Goal: Information Seeking & Learning: Learn about a topic

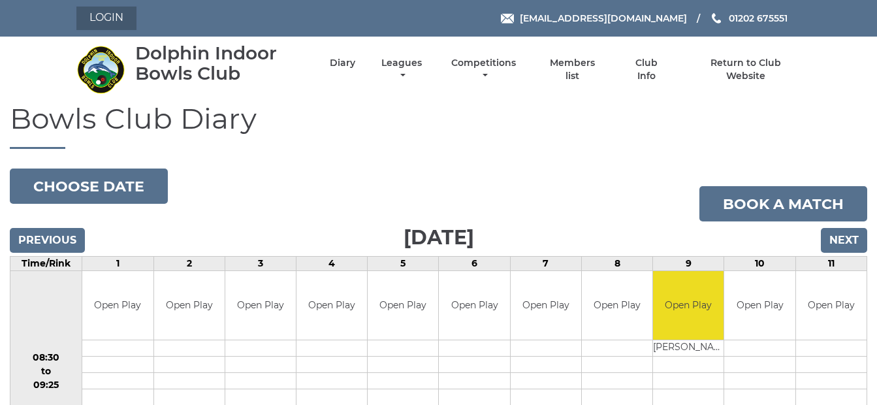
click at [101, 11] on link "Login" at bounding box center [106, 19] width 60 height 24
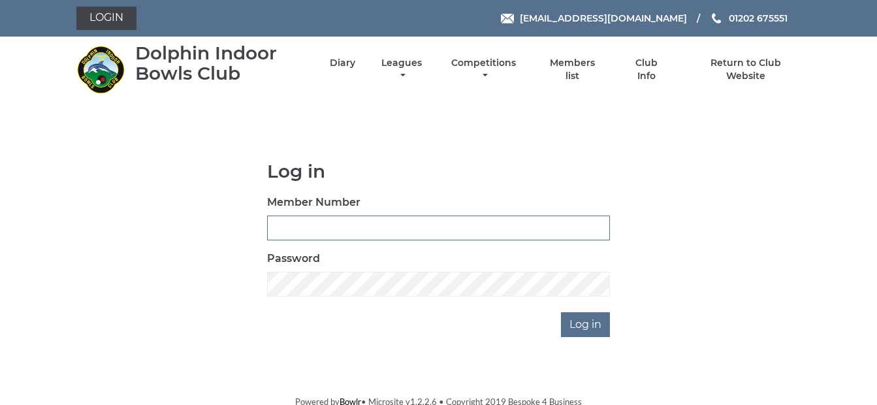
click at [304, 227] on input "Member Number" at bounding box center [438, 228] width 343 height 25
type input "3926"
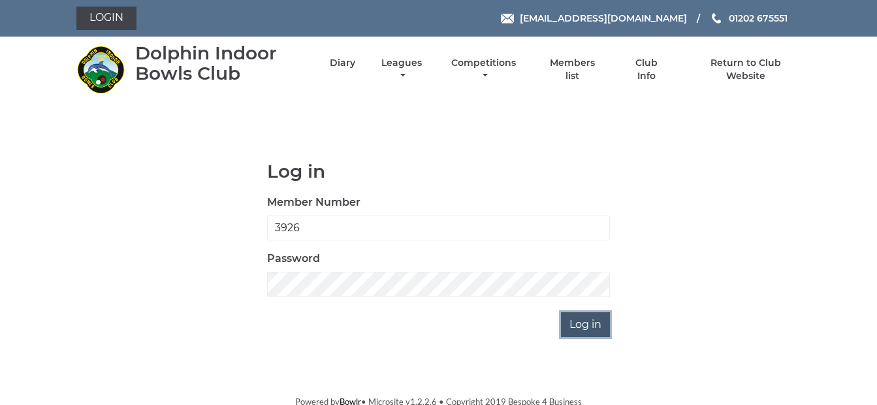
click at [590, 328] on input "Log in" at bounding box center [585, 324] width 49 height 25
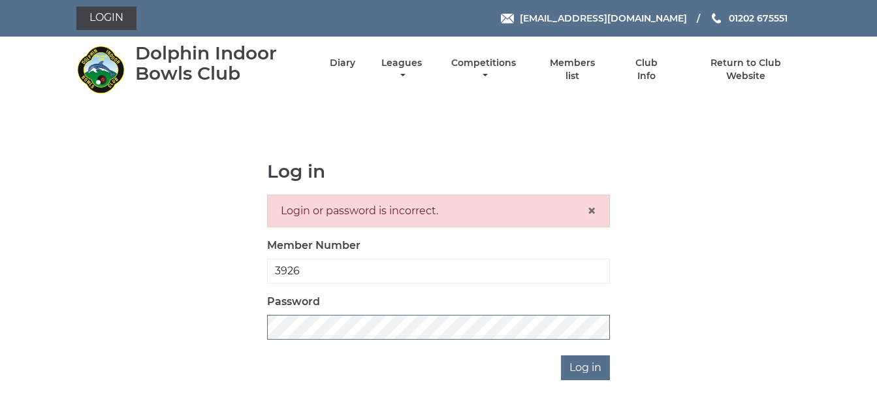
click at [255, 329] on div "Log in Login or password is incorrect. × Member Number 3926 Password Log in" at bounding box center [438, 270] width 725 height 219
click at [583, 370] on input "Log in" at bounding box center [585, 367] width 49 height 25
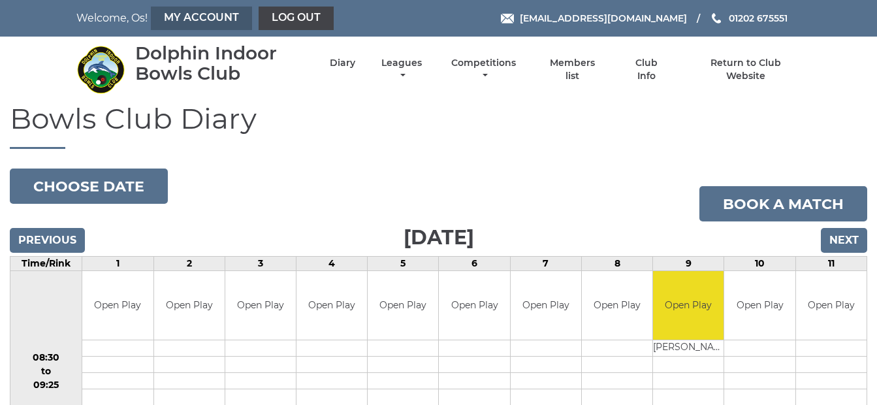
click at [202, 17] on link "My Account" at bounding box center [201, 19] width 101 height 24
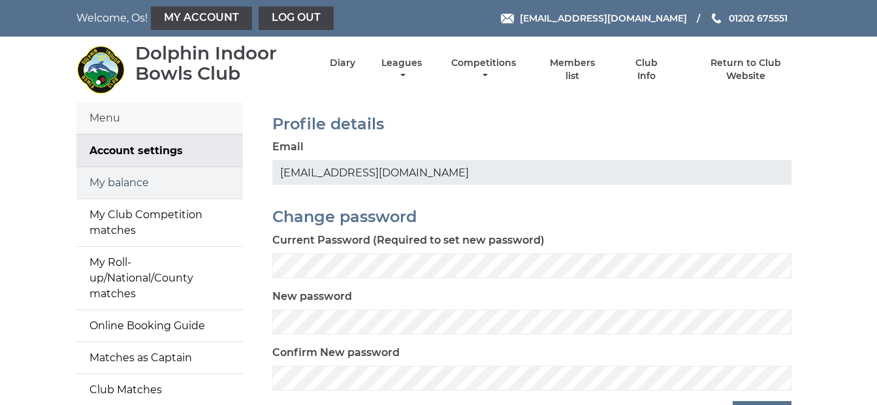
click at [111, 176] on link "My balance" at bounding box center [159, 182] width 167 height 31
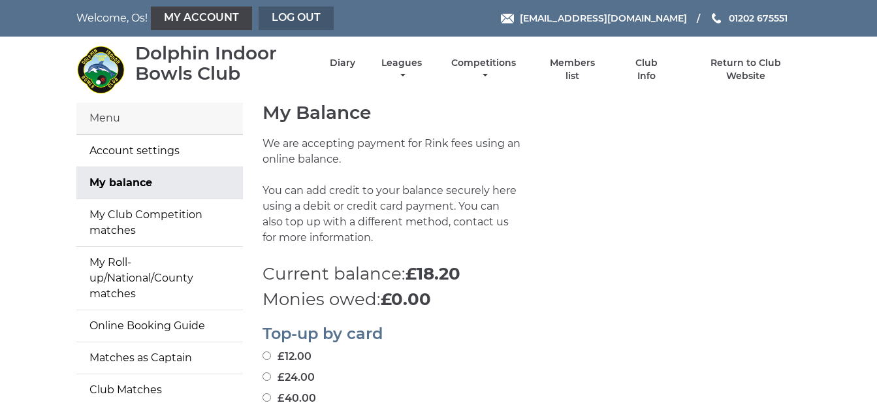
click at [291, 10] on link "Log out" at bounding box center [296, 19] width 75 height 24
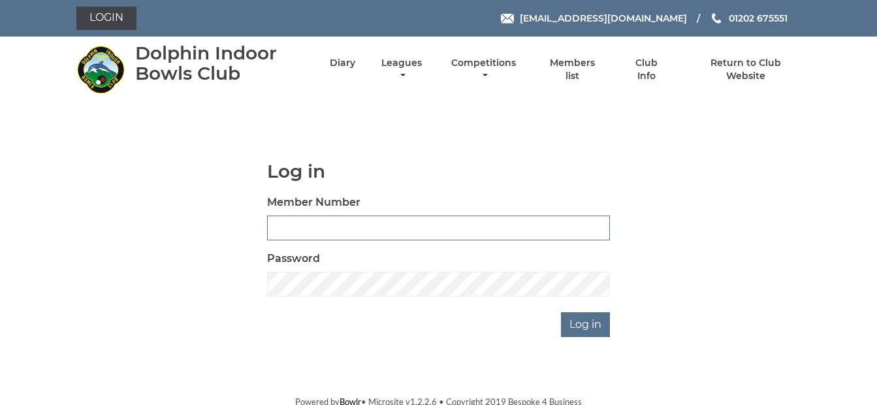
click at [296, 220] on input "Member Number" at bounding box center [438, 228] width 343 height 25
type input "3927"
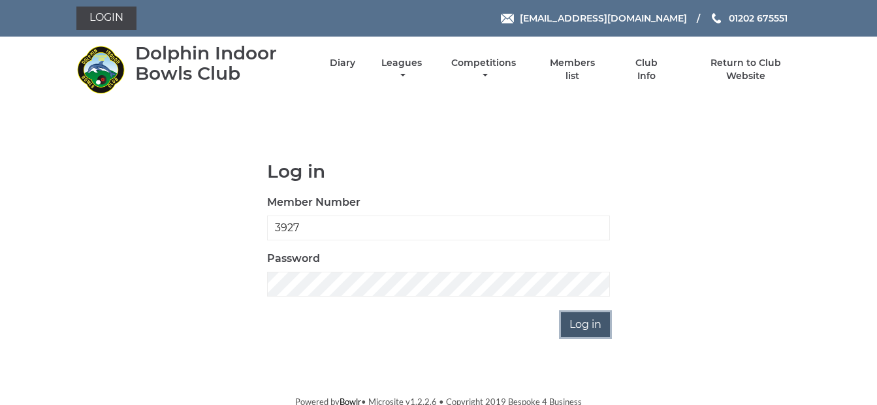
click at [589, 324] on input "Log in" at bounding box center [585, 324] width 49 height 25
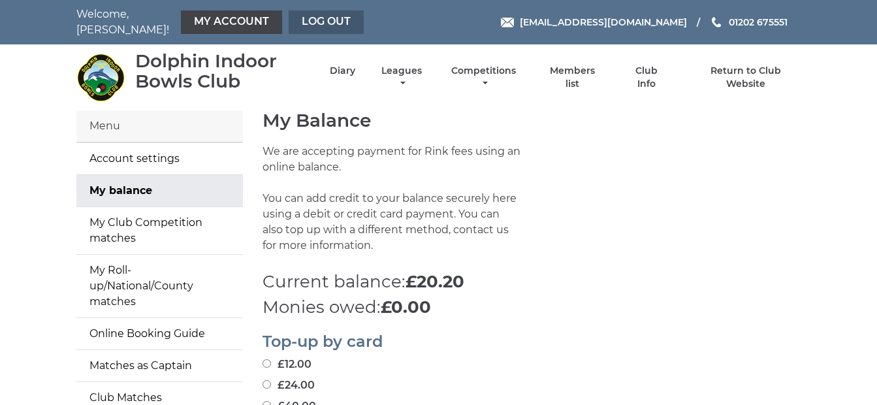
click at [331, 22] on link "Log out" at bounding box center [326, 22] width 75 height 24
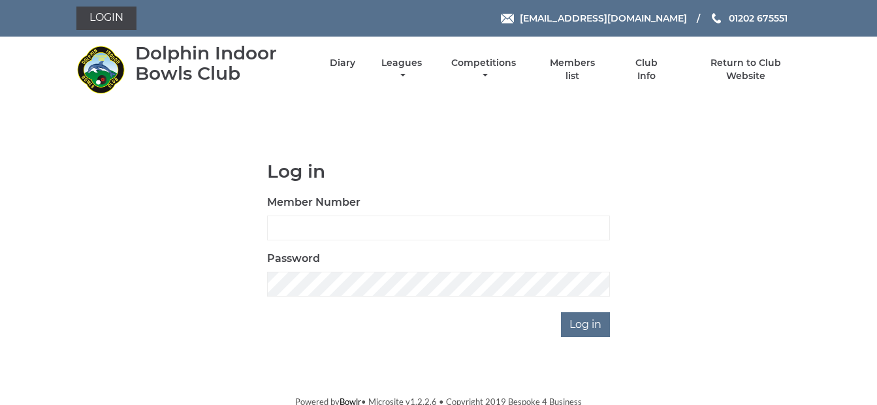
click at [184, 64] on div "Dolphin Indoor Bowls Club" at bounding box center [221, 63] width 172 height 40
click at [350, 63] on link "Diary" at bounding box center [342, 64] width 25 height 12
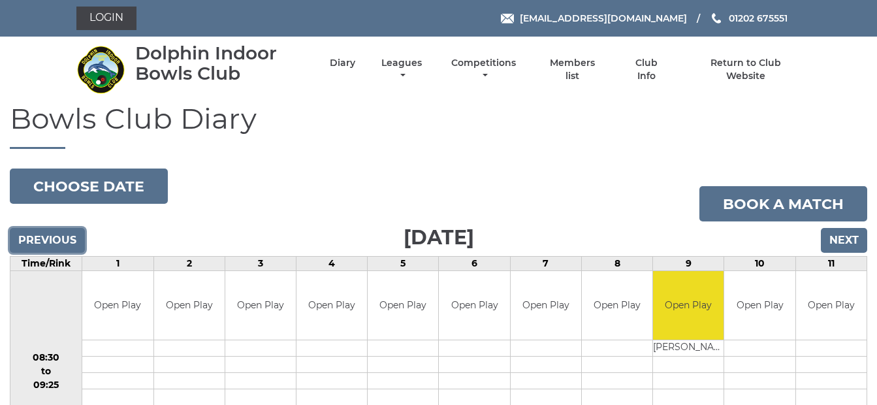
click at [34, 234] on input "Previous" at bounding box center [47, 240] width 75 height 25
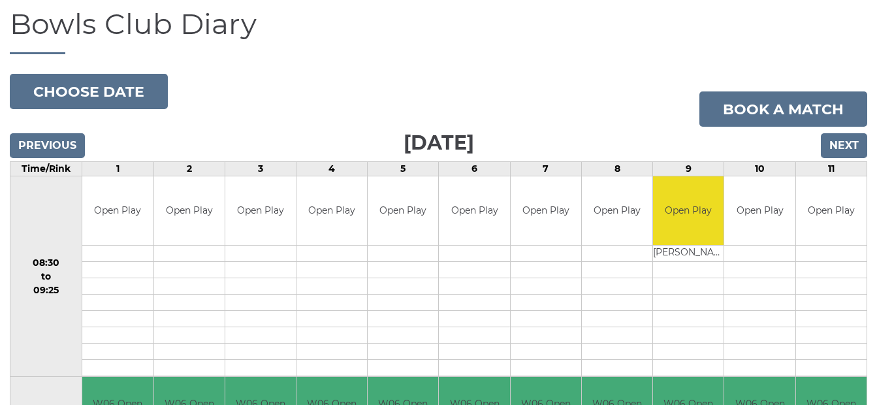
scroll to position [125, 0]
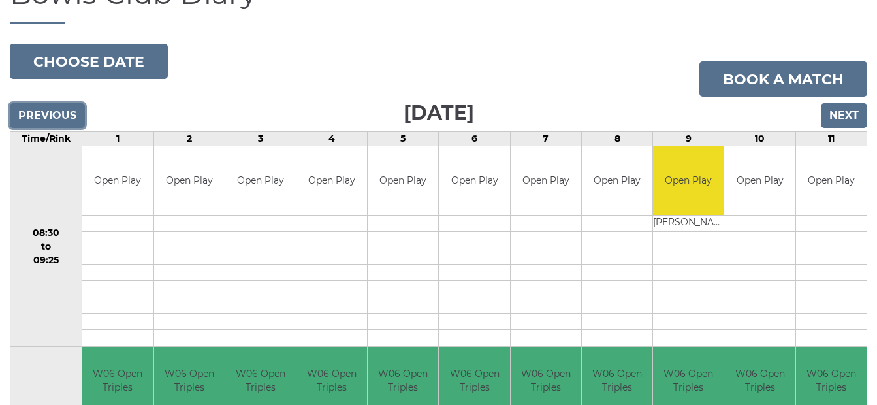
drag, startPoint x: 33, startPoint y: 116, endPoint x: 214, endPoint y: 104, distance: 181.3
click at [45, 114] on input "Previous" at bounding box center [47, 115] width 75 height 25
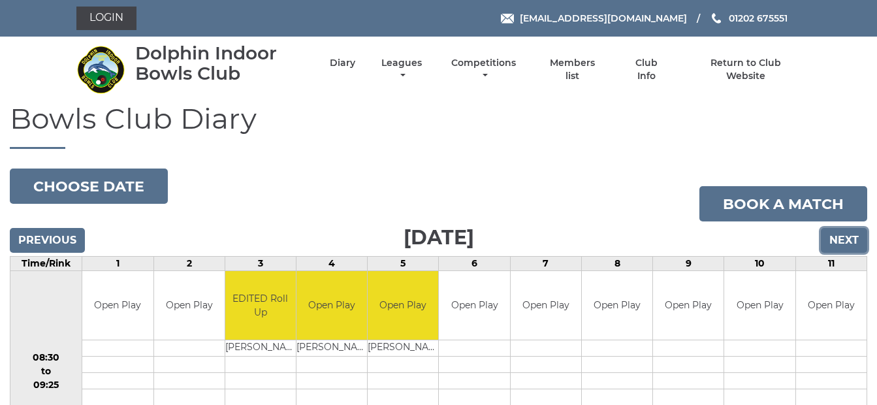
click at [846, 242] on input "Next" at bounding box center [844, 240] width 46 height 25
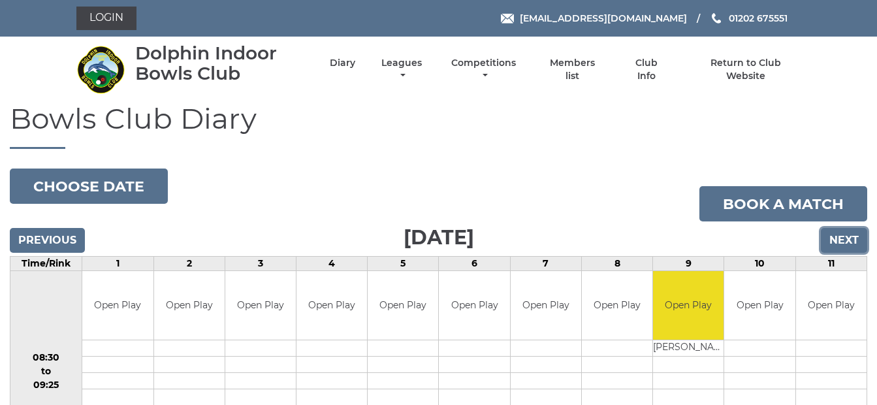
click at [830, 239] on input "Next" at bounding box center [844, 240] width 46 height 25
click at [50, 238] on input "Previous" at bounding box center [47, 240] width 75 height 25
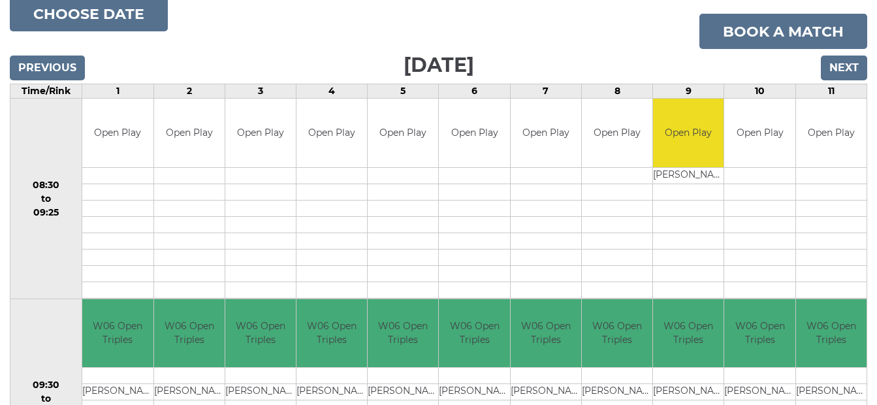
scroll to position [163, 0]
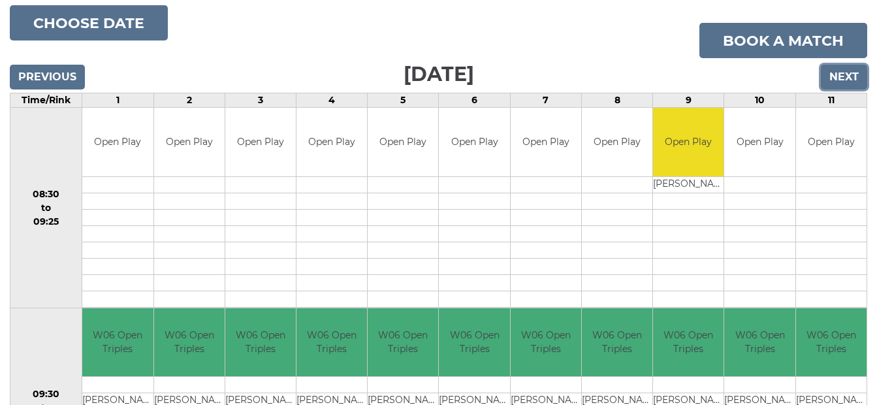
click at [843, 80] on input "Next" at bounding box center [844, 77] width 46 height 25
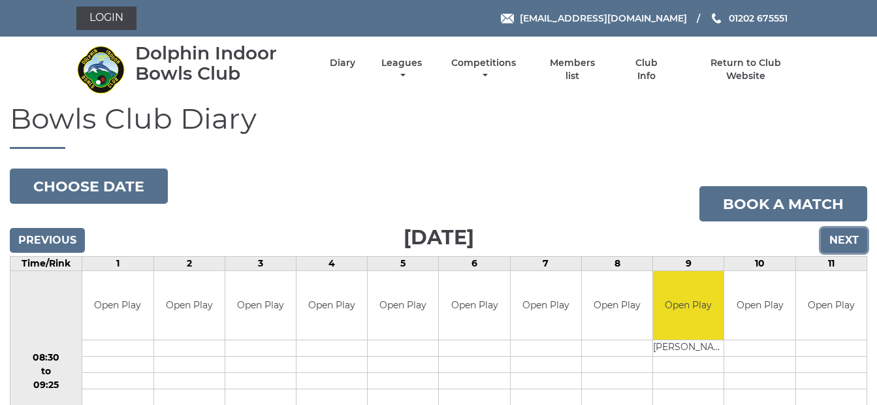
click at [847, 230] on input "Next" at bounding box center [844, 240] width 46 height 25
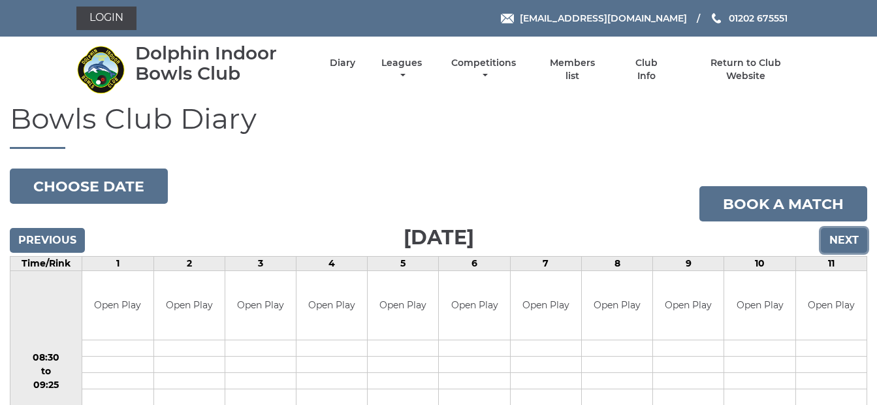
click at [849, 242] on input "Next" at bounding box center [844, 240] width 46 height 25
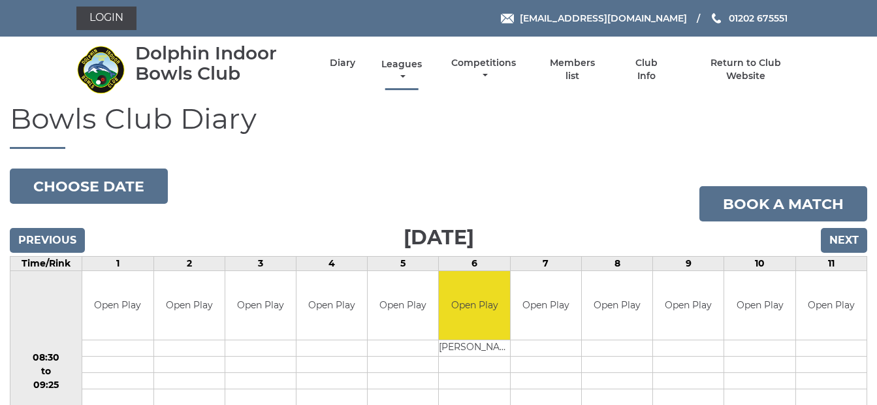
click at [403, 73] on link "Leagues" at bounding box center [401, 70] width 47 height 25
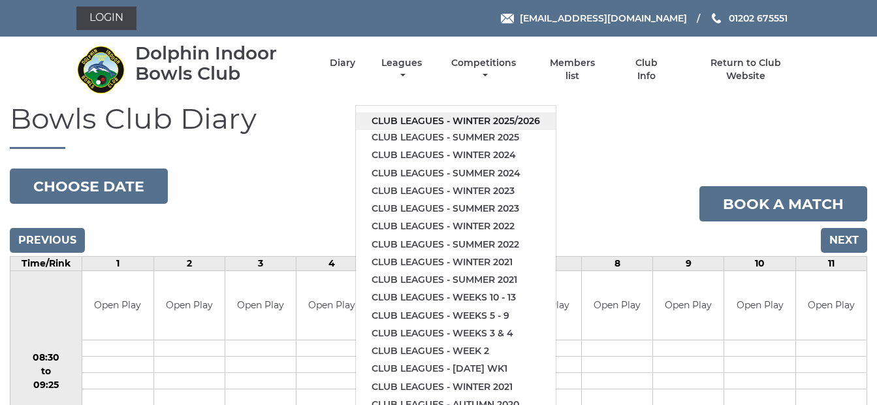
click at [451, 116] on link "Club leagues - Winter 2025/2026" at bounding box center [456, 121] width 200 height 18
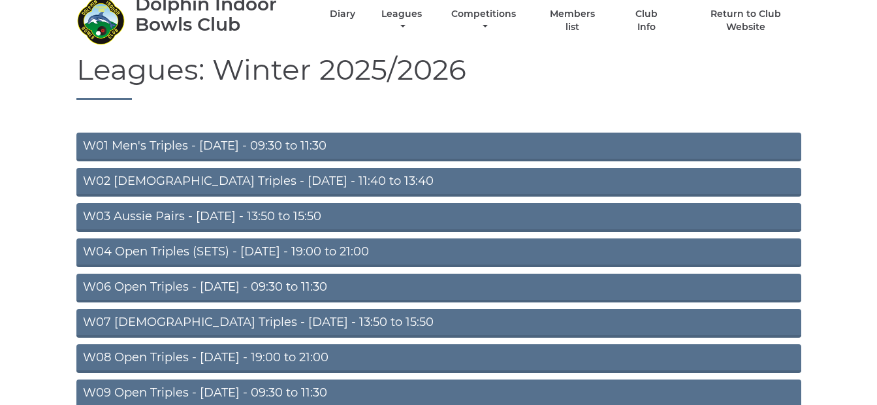
scroll to position [55, 0]
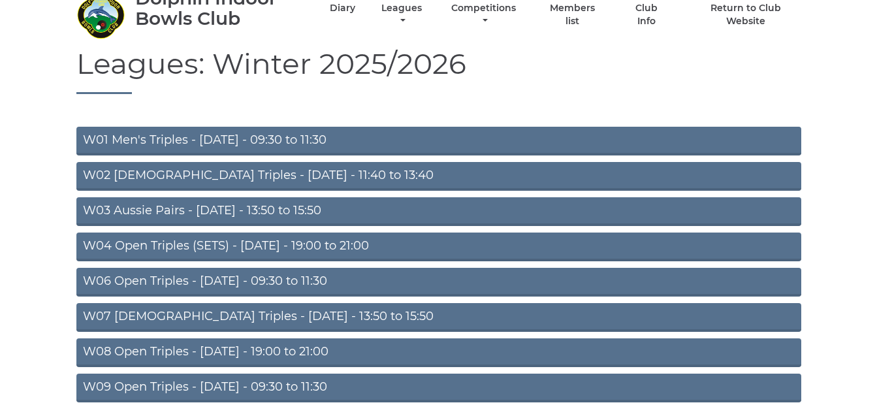
click at [313, 349] on link "W08 Open Triples - [DATE] - 19:00 to 21:00" at bounding box center [438, 352] width 725 height 29
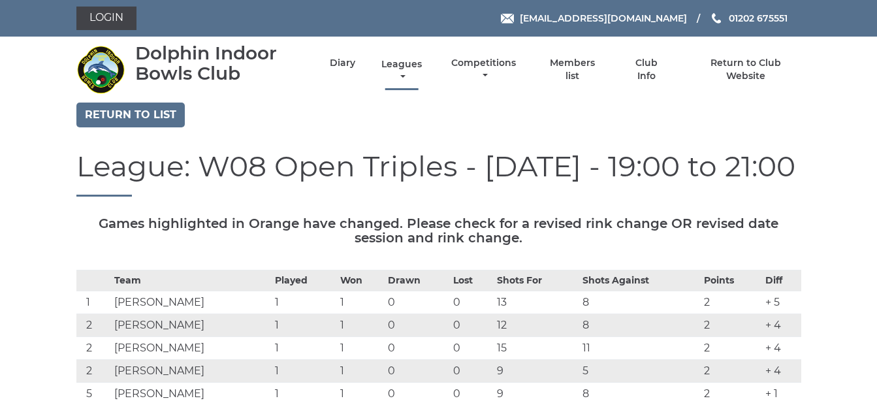
click at [400, 65] on link "Leagues" at bounding box center [401, 70] width 47 height 25
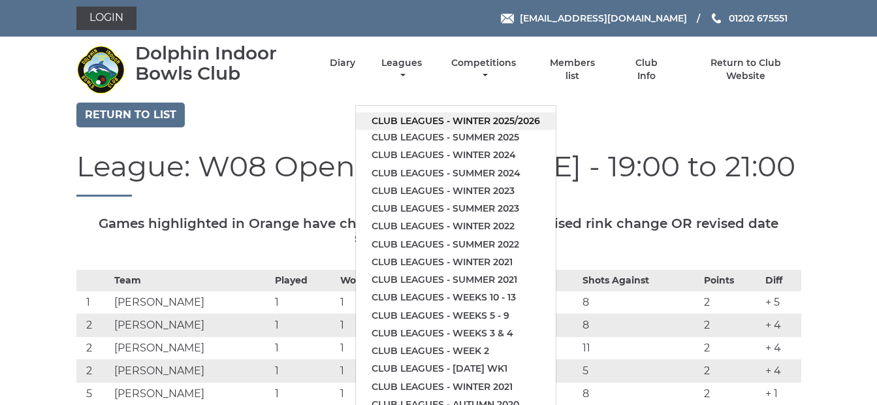
click at [445, 118] on link "Club leagues - Winter 2025/2026" at bounding box center [456, 121] width 200 height 18
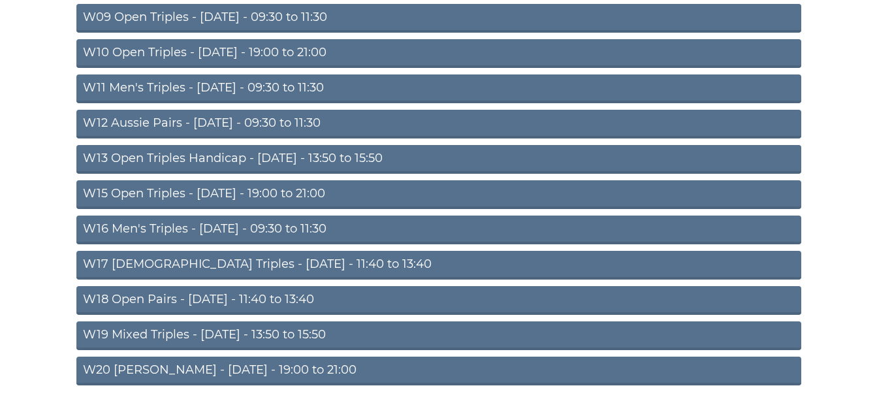
scroll to position [467, 0]
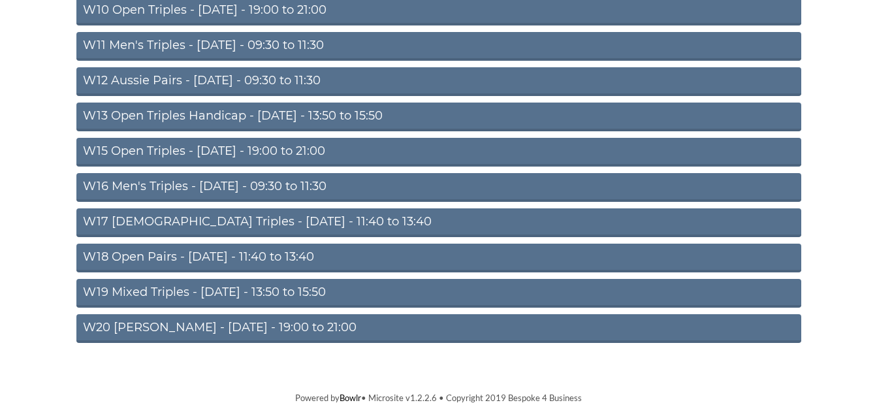
click at [221, 329] on link "W20 Aussie Pairs - Friday - 19:00 to 21:00" at bounding box center [438, 328] width 725 height 29
